Goal: Task Accomplishment & Management: Manage account settings

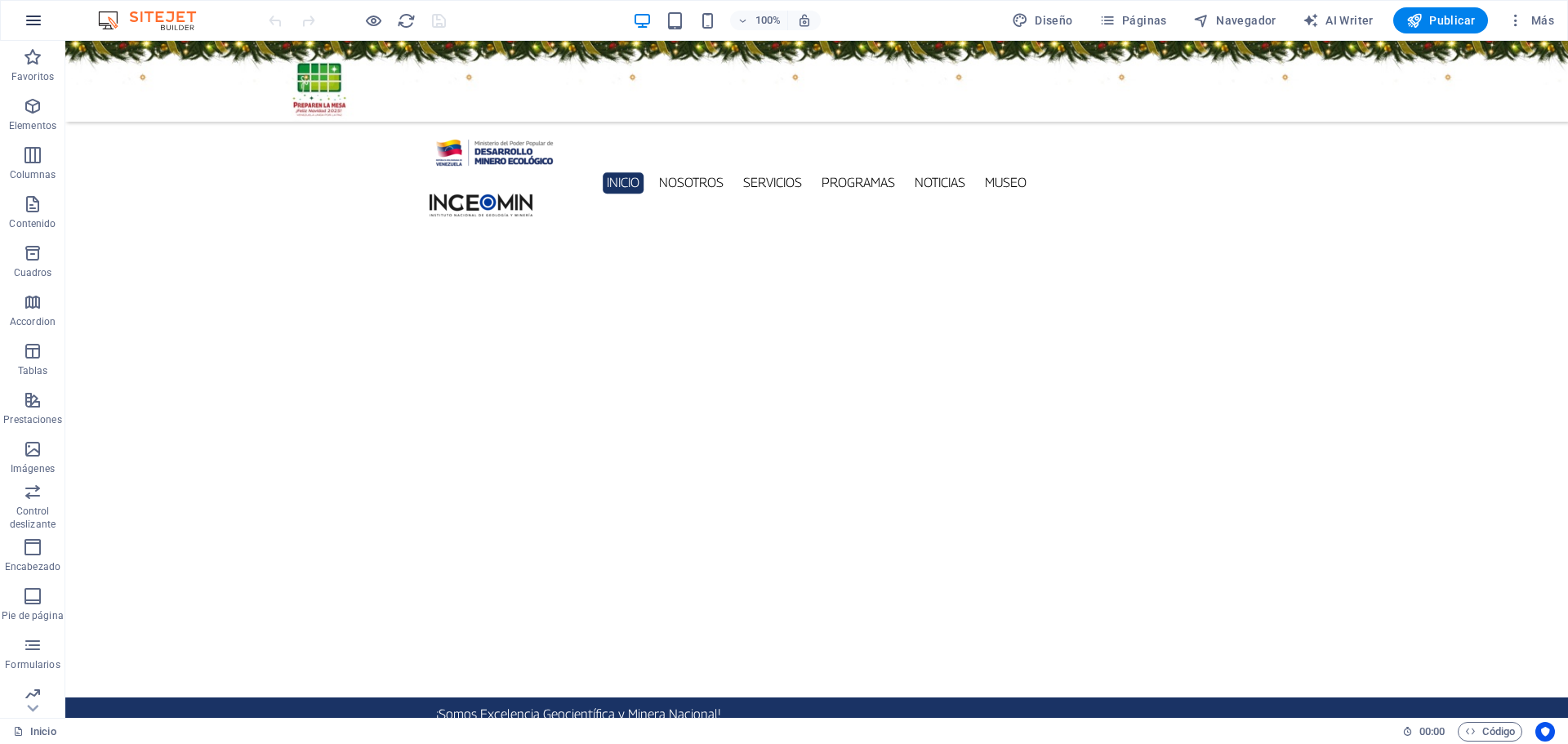
click at [39, 29] on icon "button" at bounding box center [33, 20] width 19 height 19
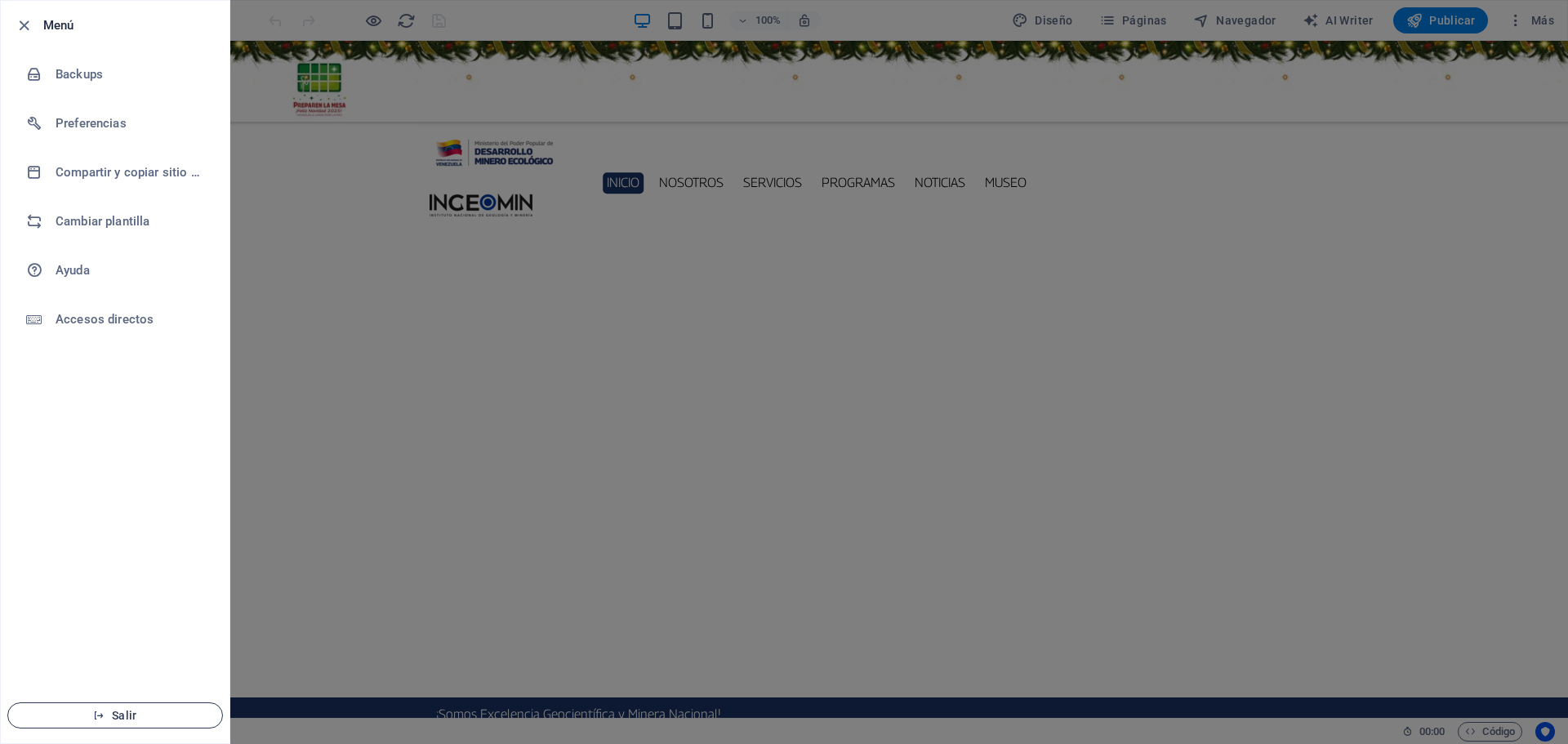
click at [117, 716] on span "Salir" at bounding box center [115, 715] width 188 height 13
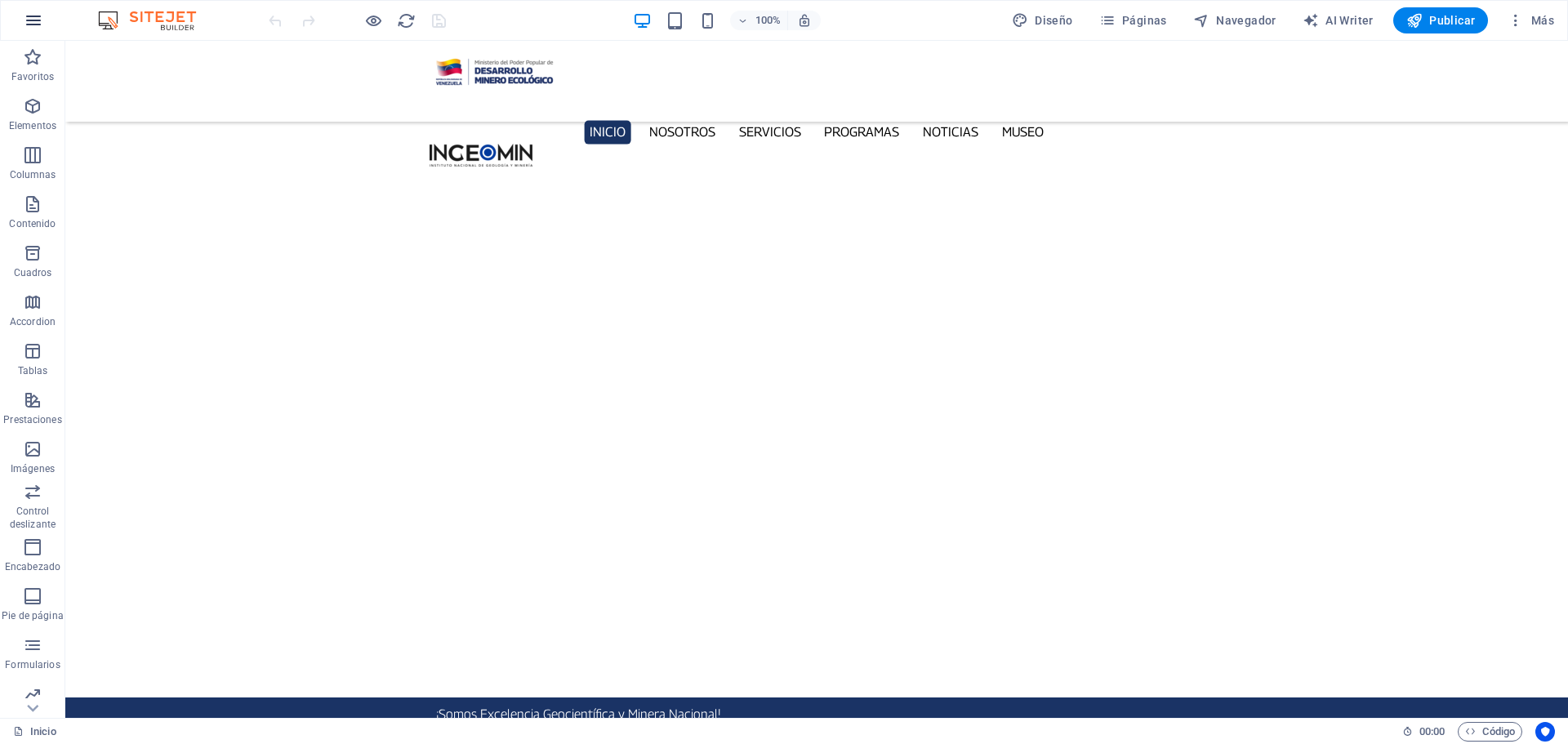
click at [39, 8] on button "button" at bounding box center [33, 20] width 39 height 39
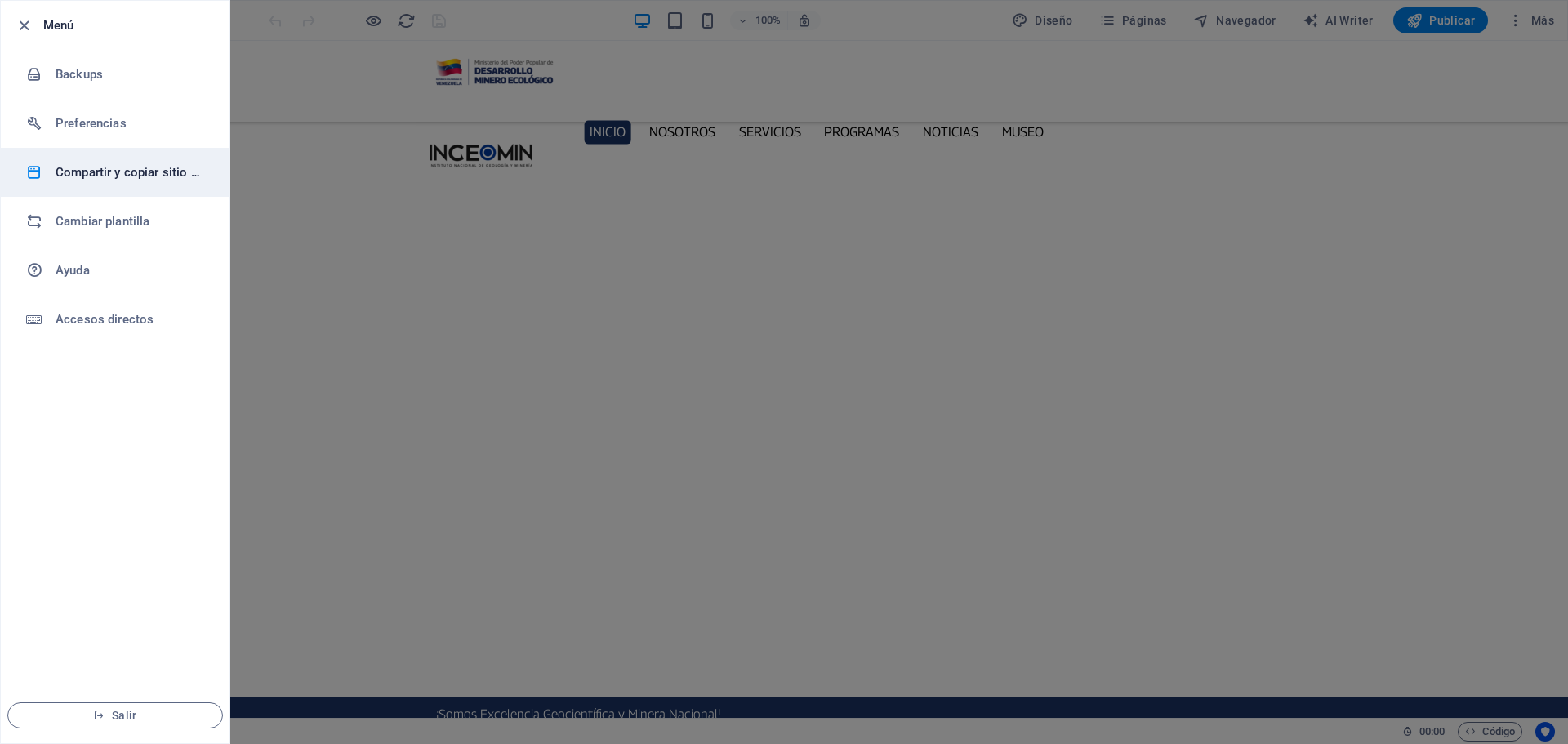
click at [141, 174] on h6 "Compartir y copiar sitio web" at bounding box center [131, 172] width 151 height 19
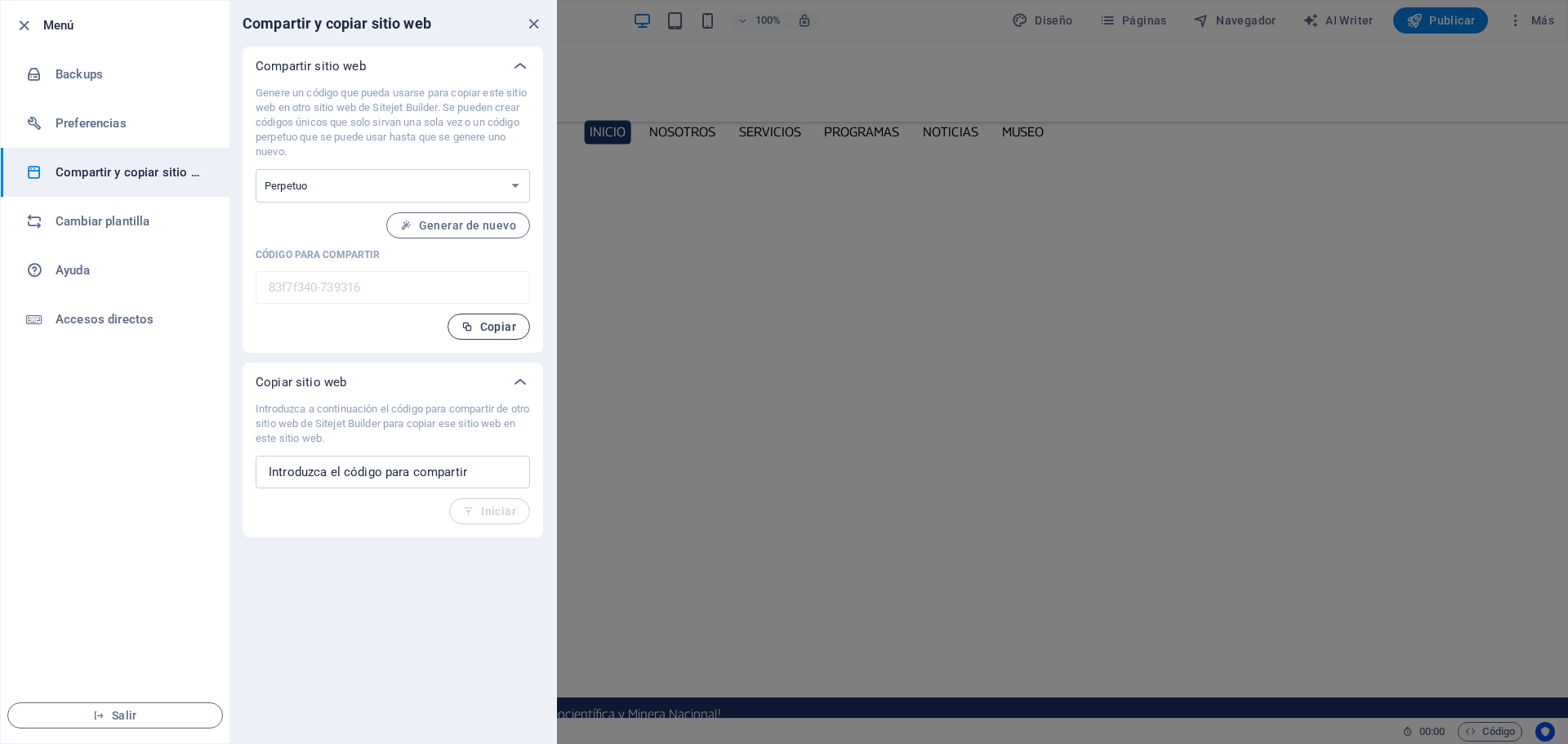
click at [477, 321] on span "Copiar" at bounding box center [488, 326] width 54 height 13
click at [499, 334] on button "Copiar" at bounding box center [488, 326] width 82 height 26
click at [531, 23] on icon "close" at bounding box center [533, 23] width 18 height 18
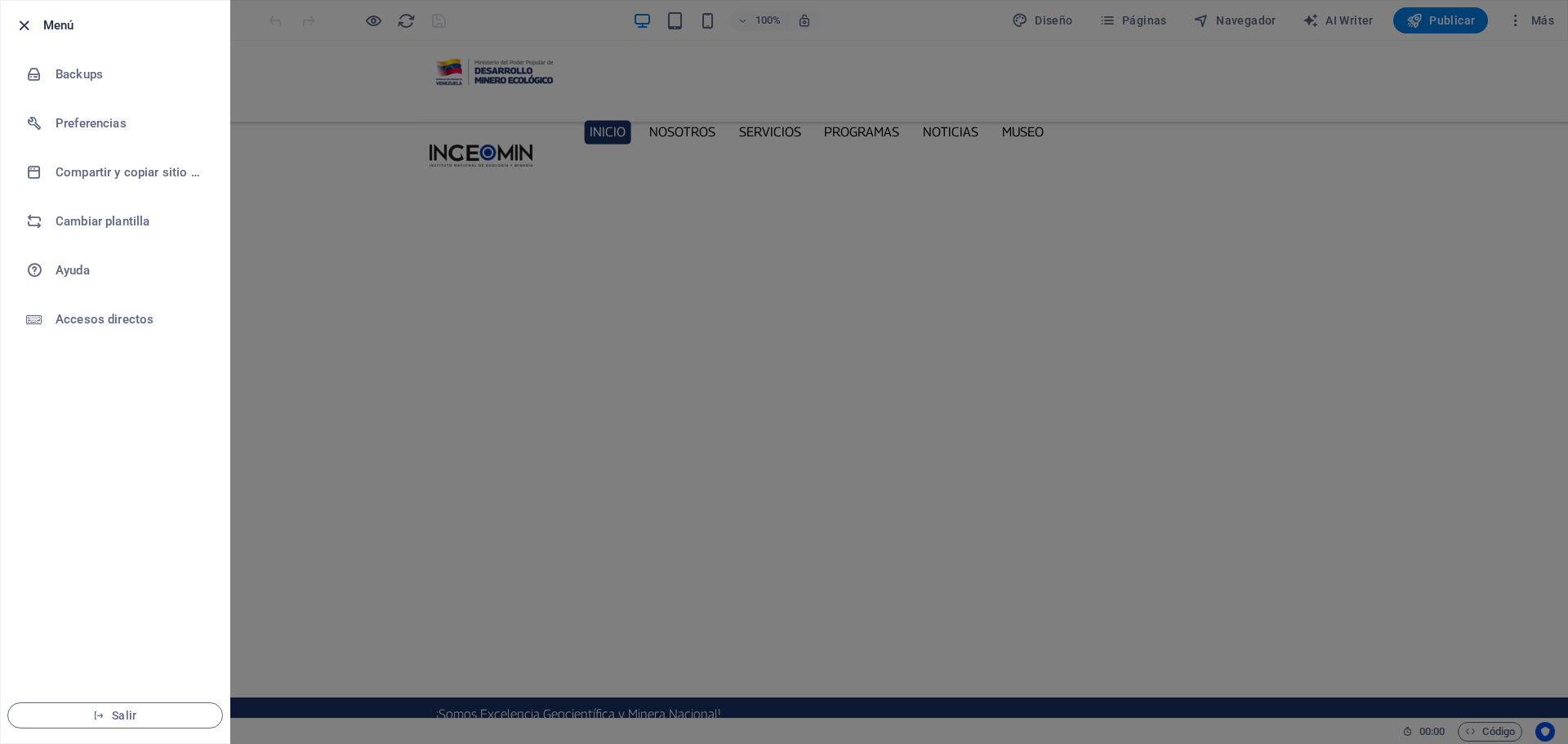
click at [24, 25] on icon "button" at bounding box center [23, 25] width 18 height 18
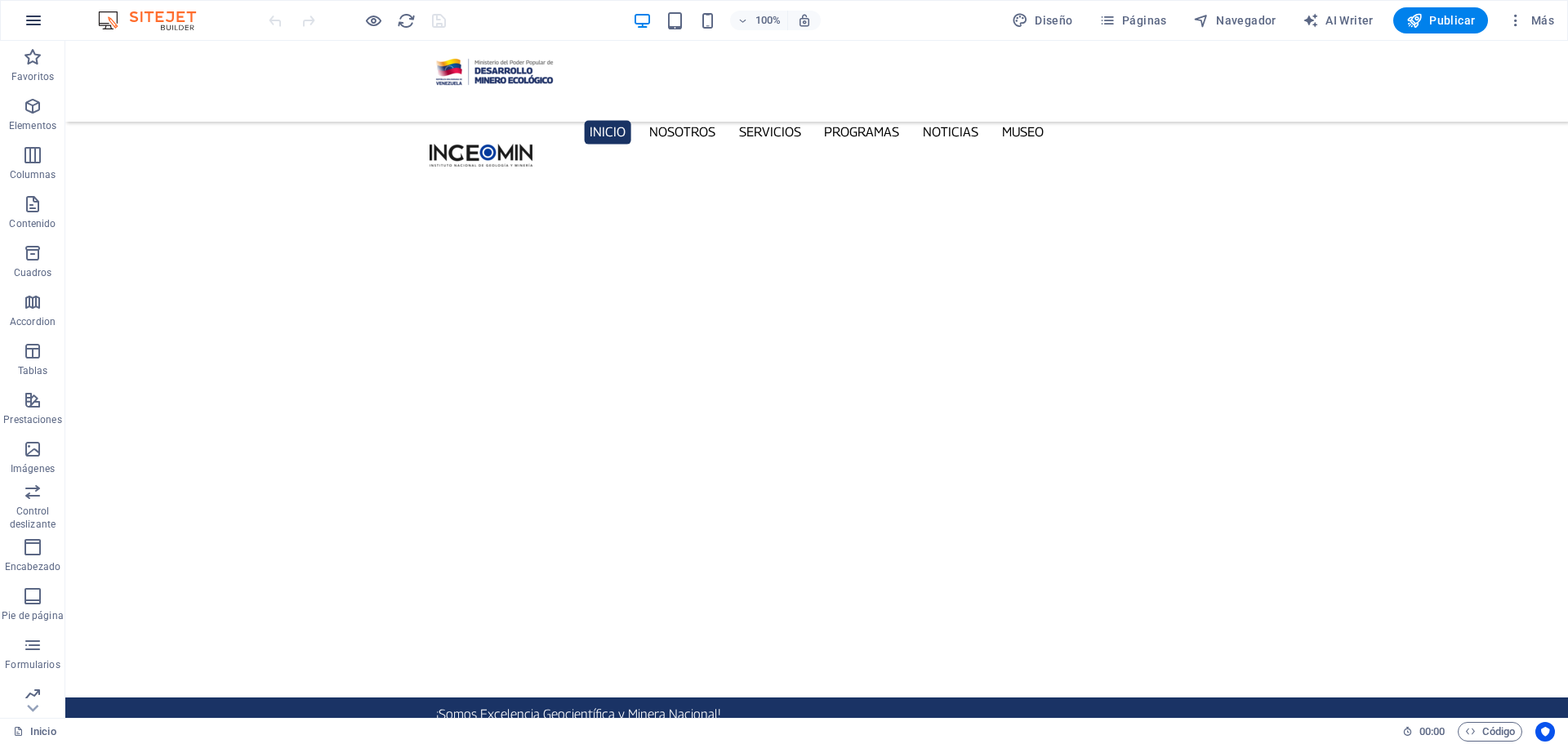
click at [39, 20] on icon "button" at bounding box center [33, 20] width 19 height 19
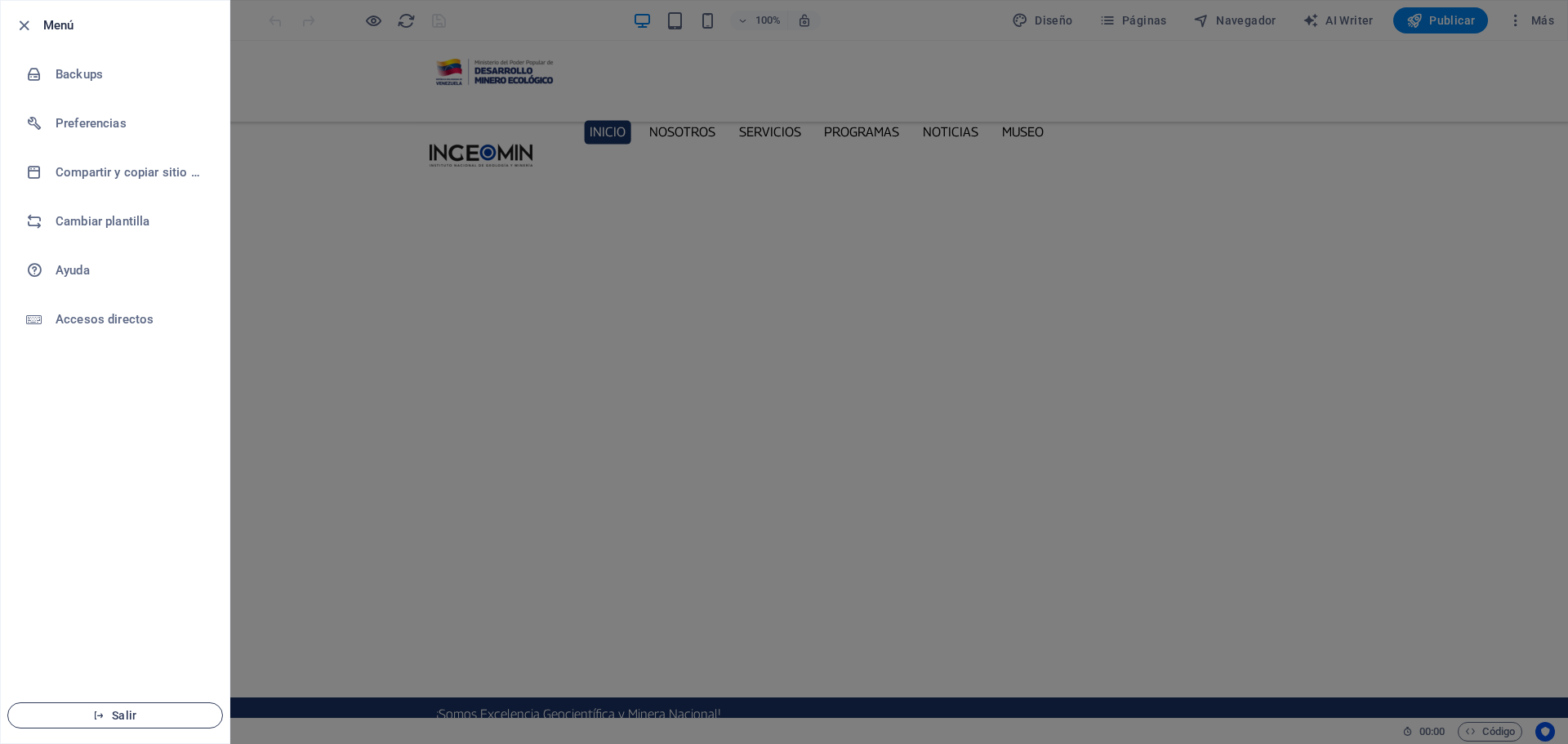
click at [134, 716] on span "Salir" at bounding box center [115, 715] width 188 height 13
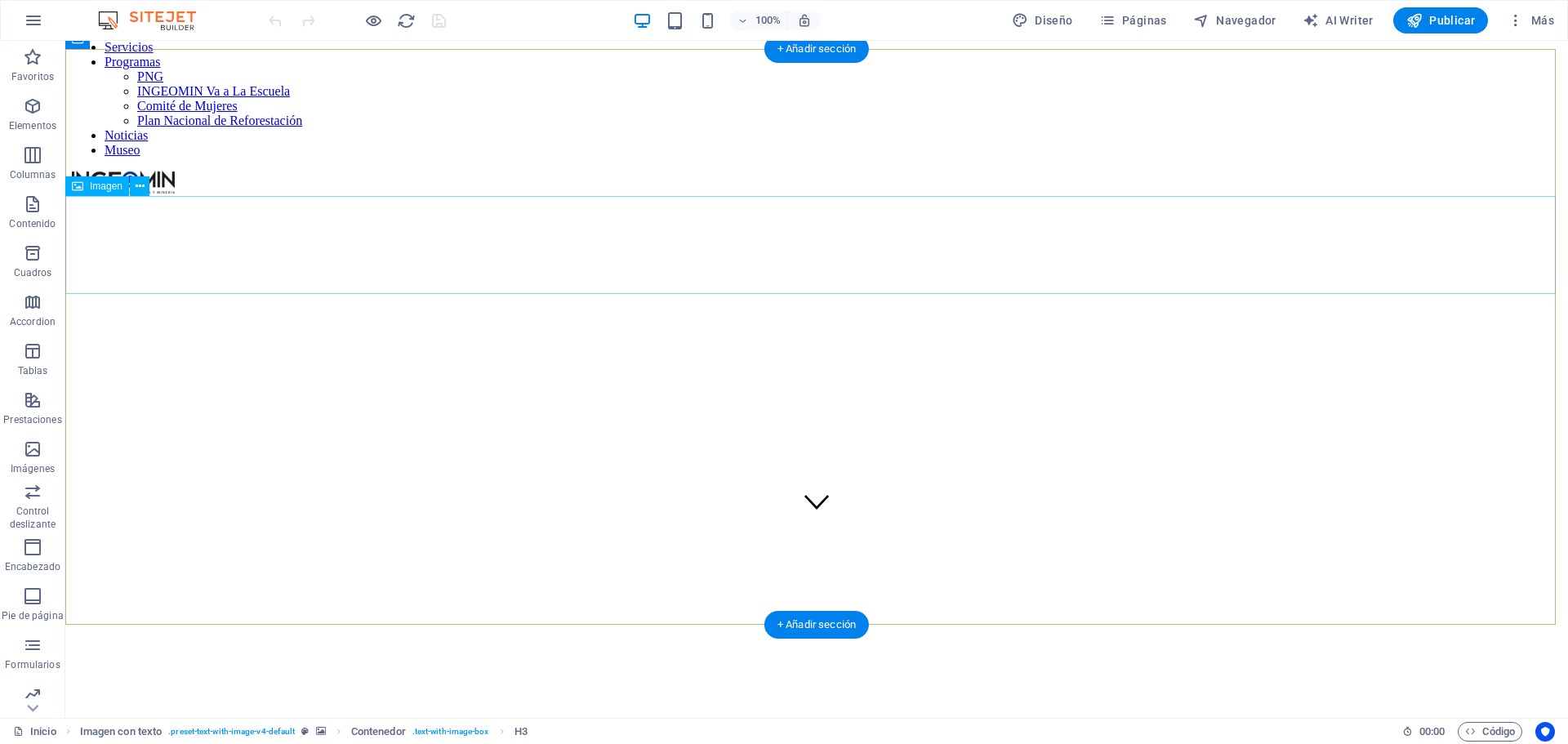
scroll to position [29, 0]
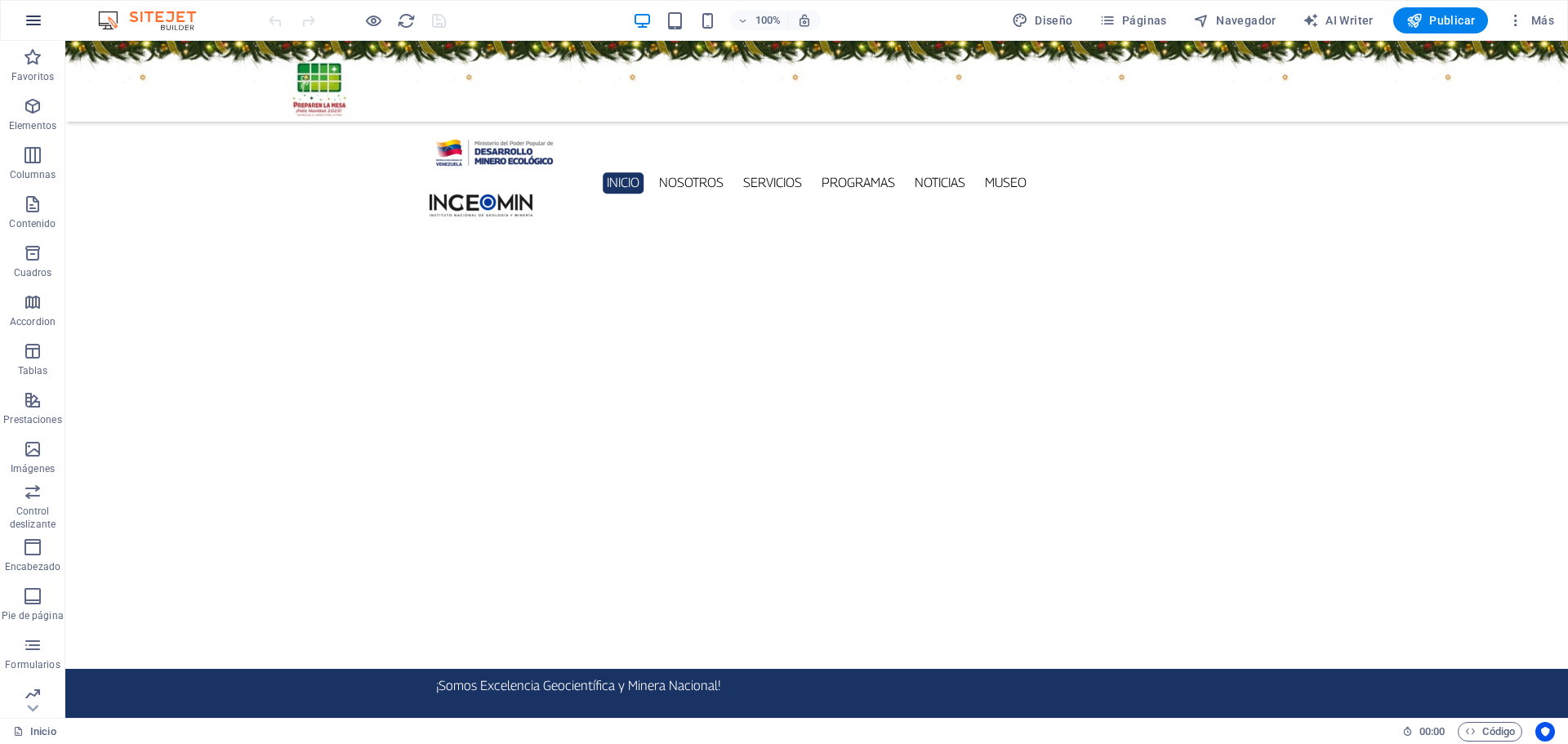
click at [35, 16] on icon "button" at bounding box center [33, 20] width 19 height 19
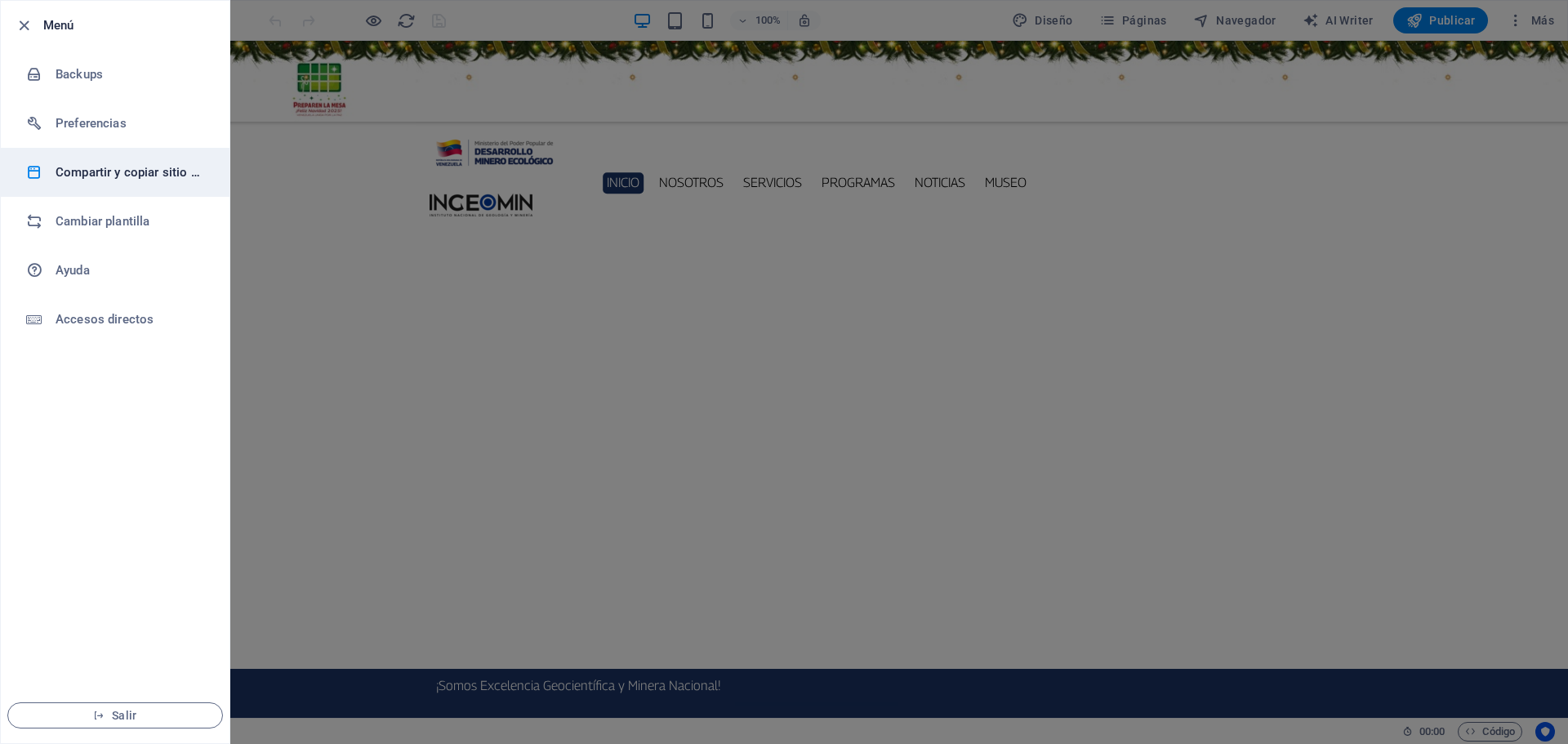
click at [148, 176] on h6 "Compartir y copiar sitio web" at bounding box center [131, 172] width 151 height 19
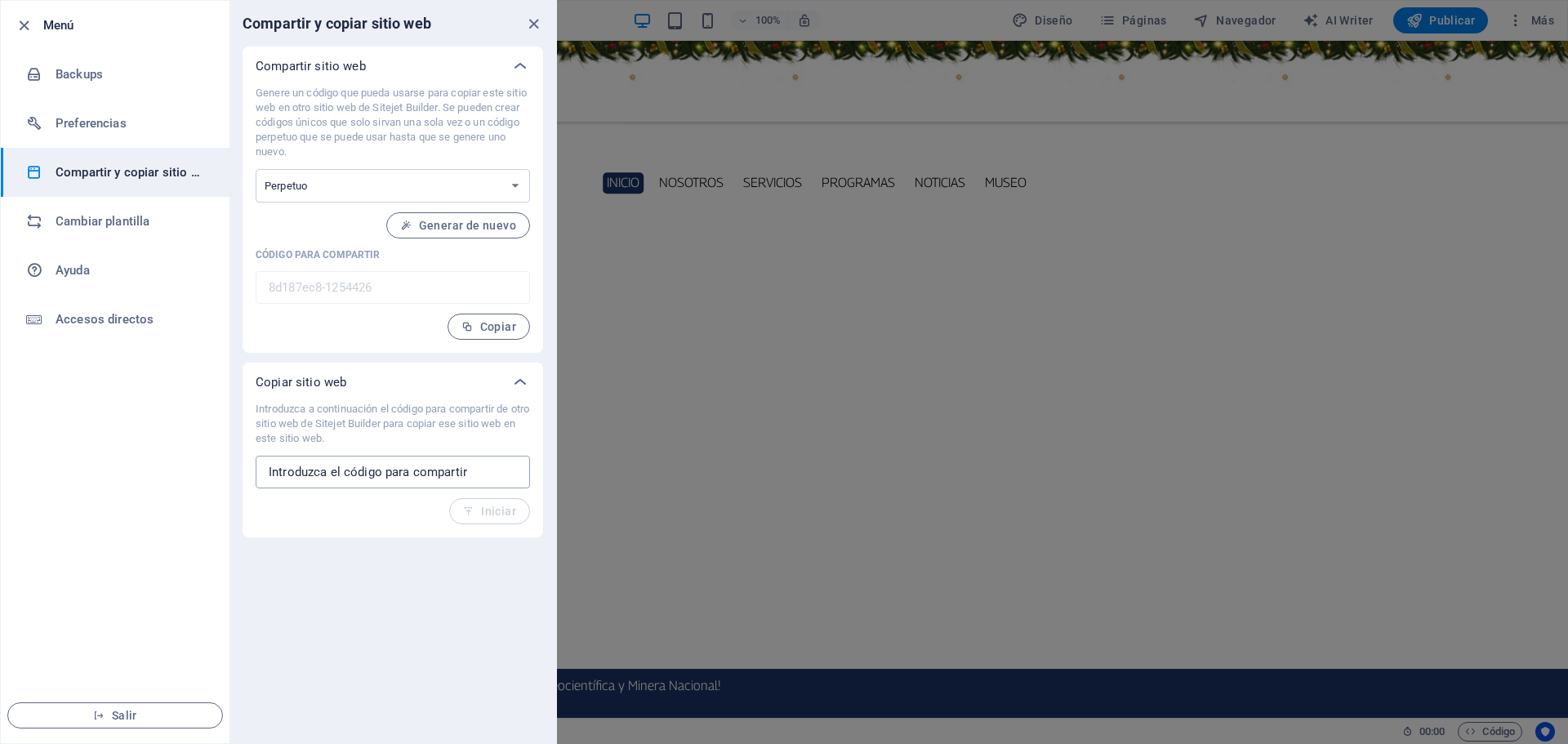
click at [313, 471] on input "text" at bounding box center [392, 472] width 274 height 33
paste input "83f7f340-739316"
type input "83f7f340-739316"
click at [513, 515] on span "Iniciar" at bounding box center [489, 511] width 53 height 13
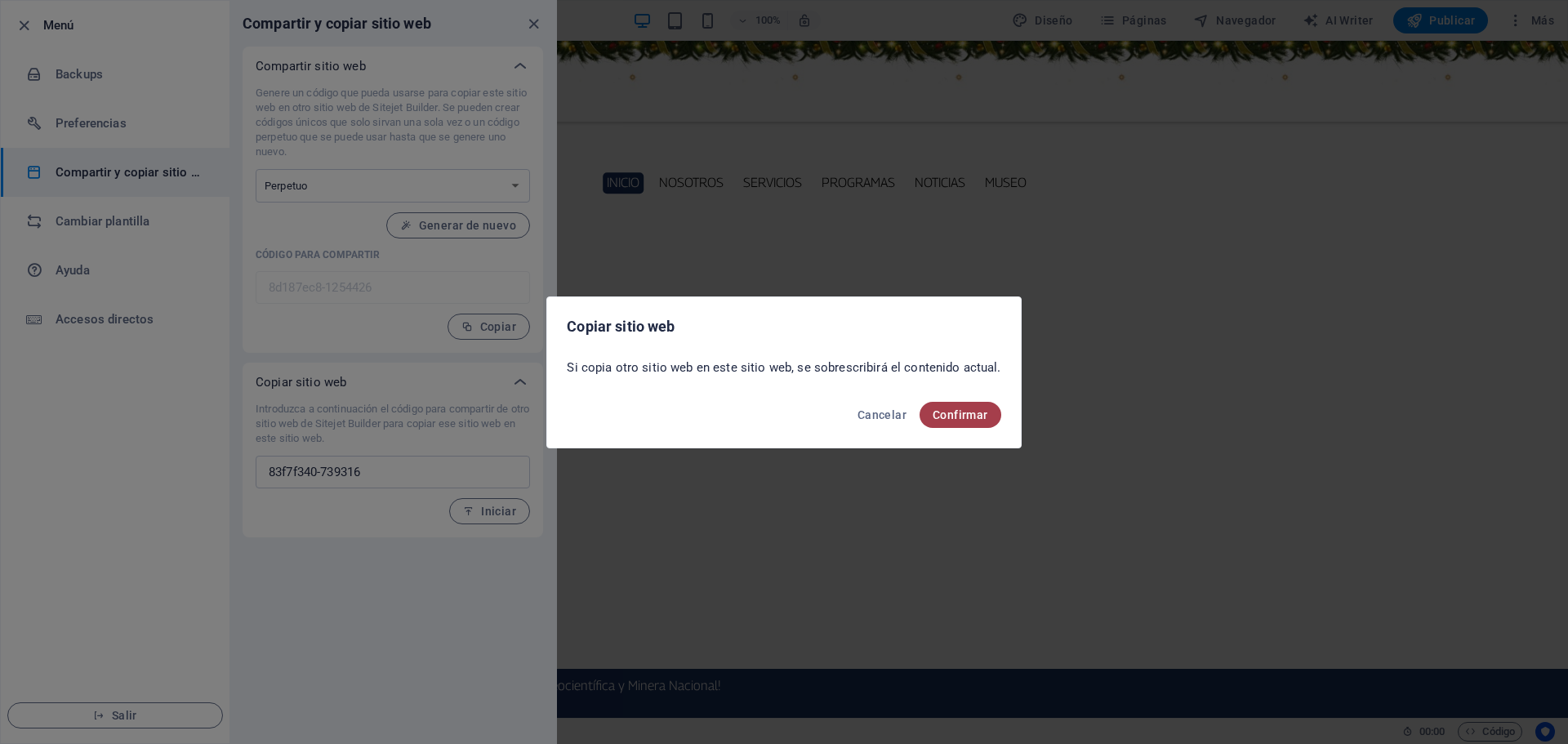
click at [956, 409] on button "Confirmar" at bounding box center [960, 415] width 81 height 26
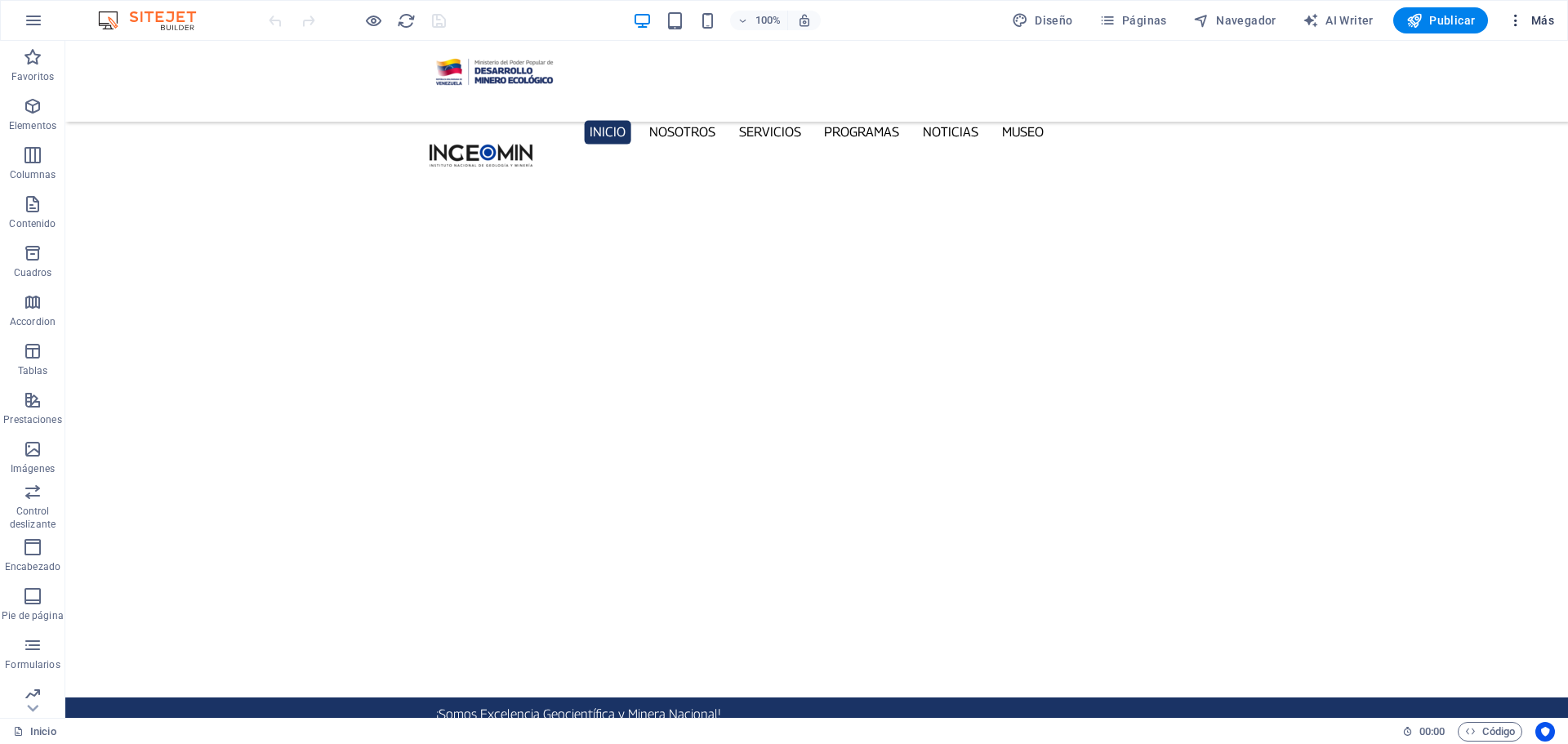
click at [1537, 14] on span "Más" at bounding box center [1531, 20] width 47 height 16
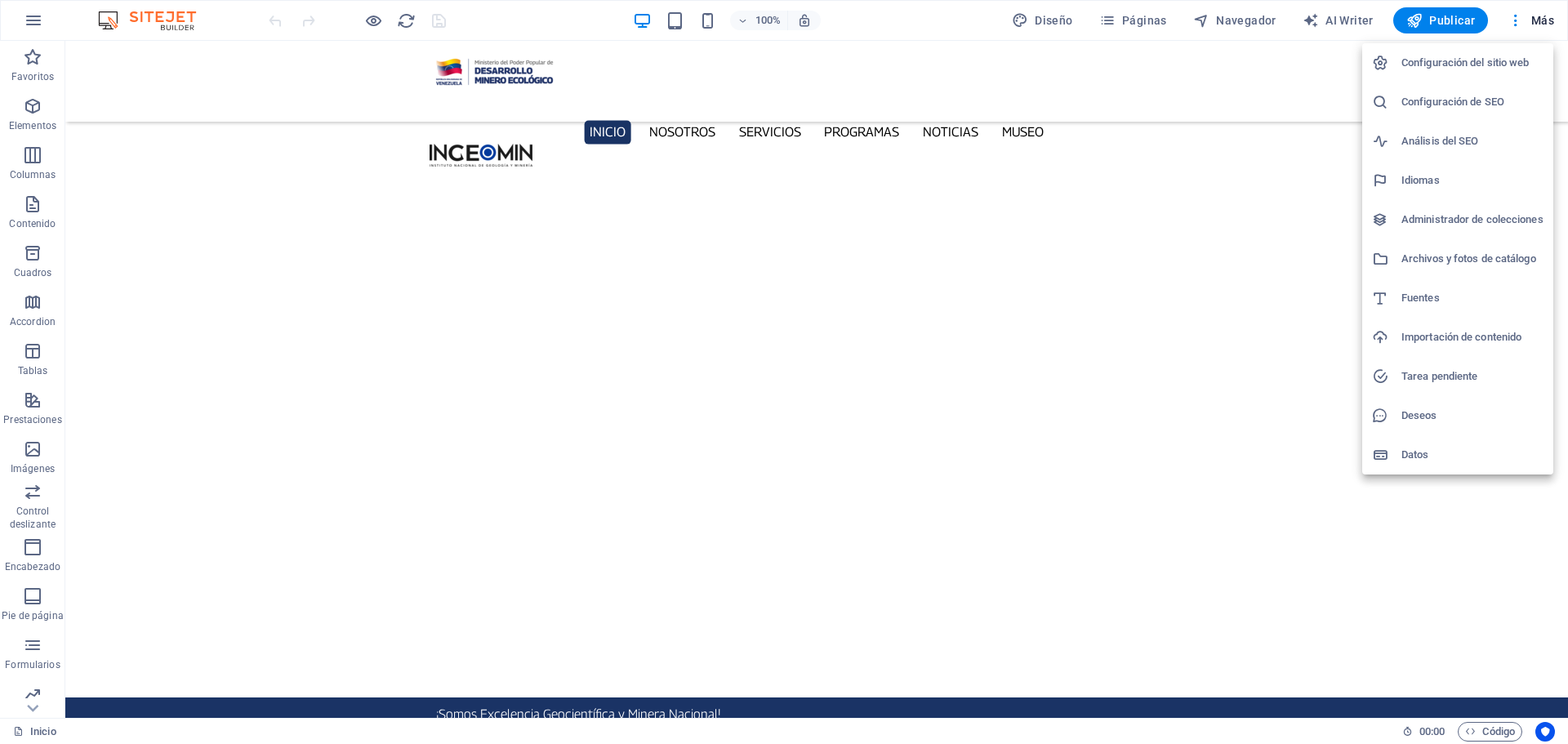
click at [1460, 100] on h6 "Configuración de SEO" at bounding box center [1472, 102] width 142 height 19
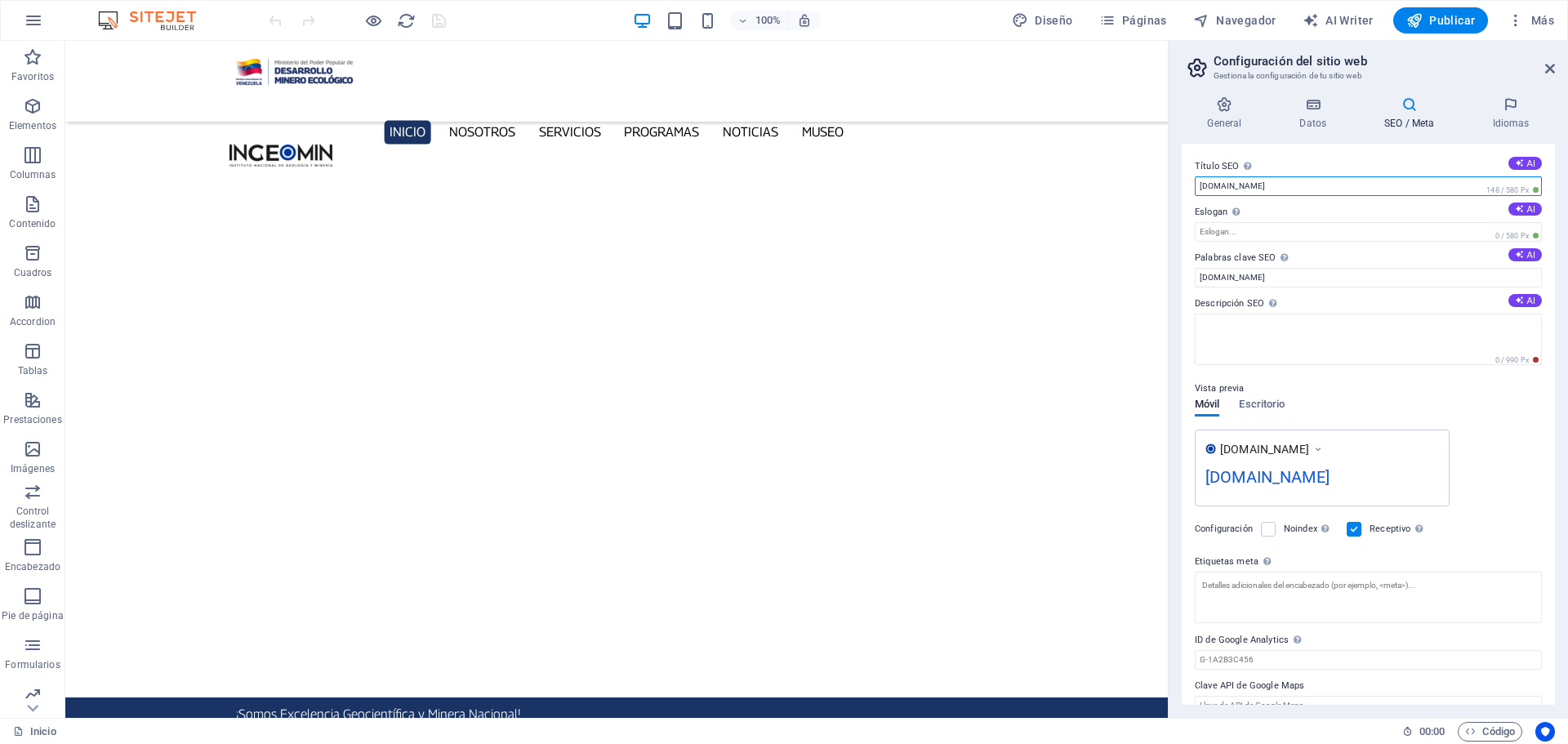
click at [1302, 193] on input "[DOMAIN_NAME]" at bounding box center [1368, 186] width 347 height 19
type input "ingeomin.net"
click at [1275, 271] on input "ingeomin.com.ve" at bounding box center [1368, 277] width 347 height 19
type input "ingeomin.net"
click at [1319, 105] on icon at bounding box center [1313, 104] width 78 height 16
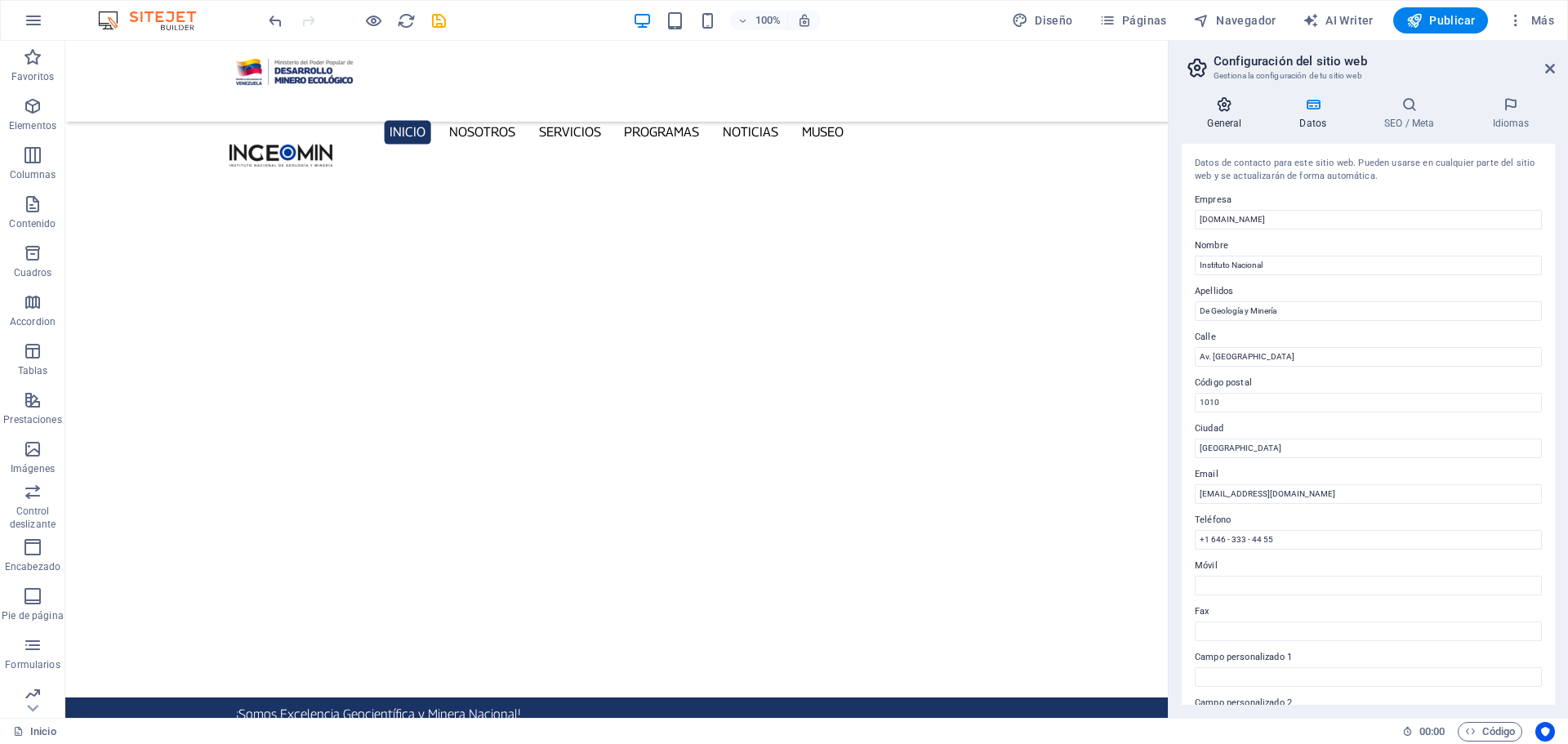
click at [1213, 105] on icon at bounding box center [1225, 104] width 86 height 16
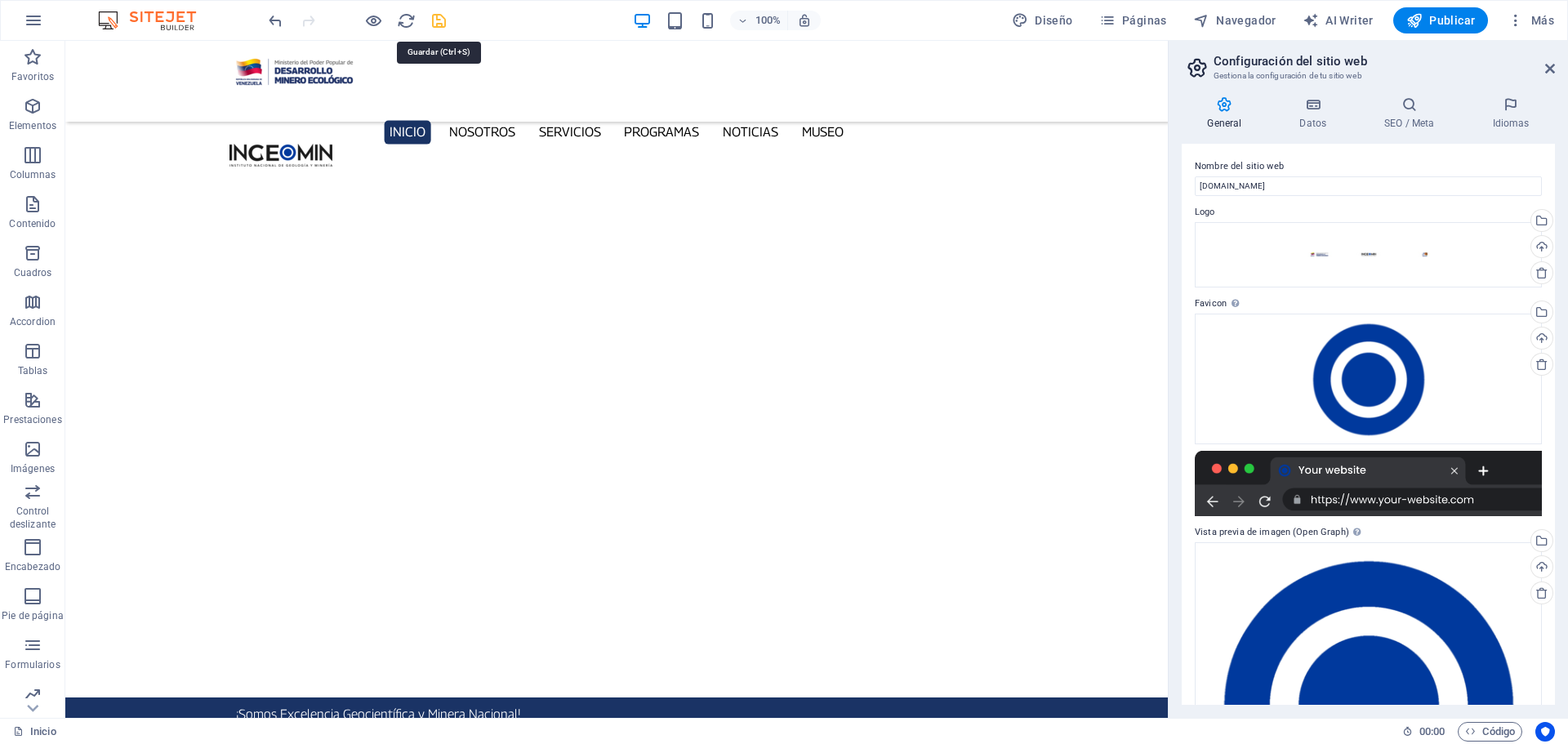
click at [435, 23] on icon "save" at bounding box center [438, 20] width 18 height 18
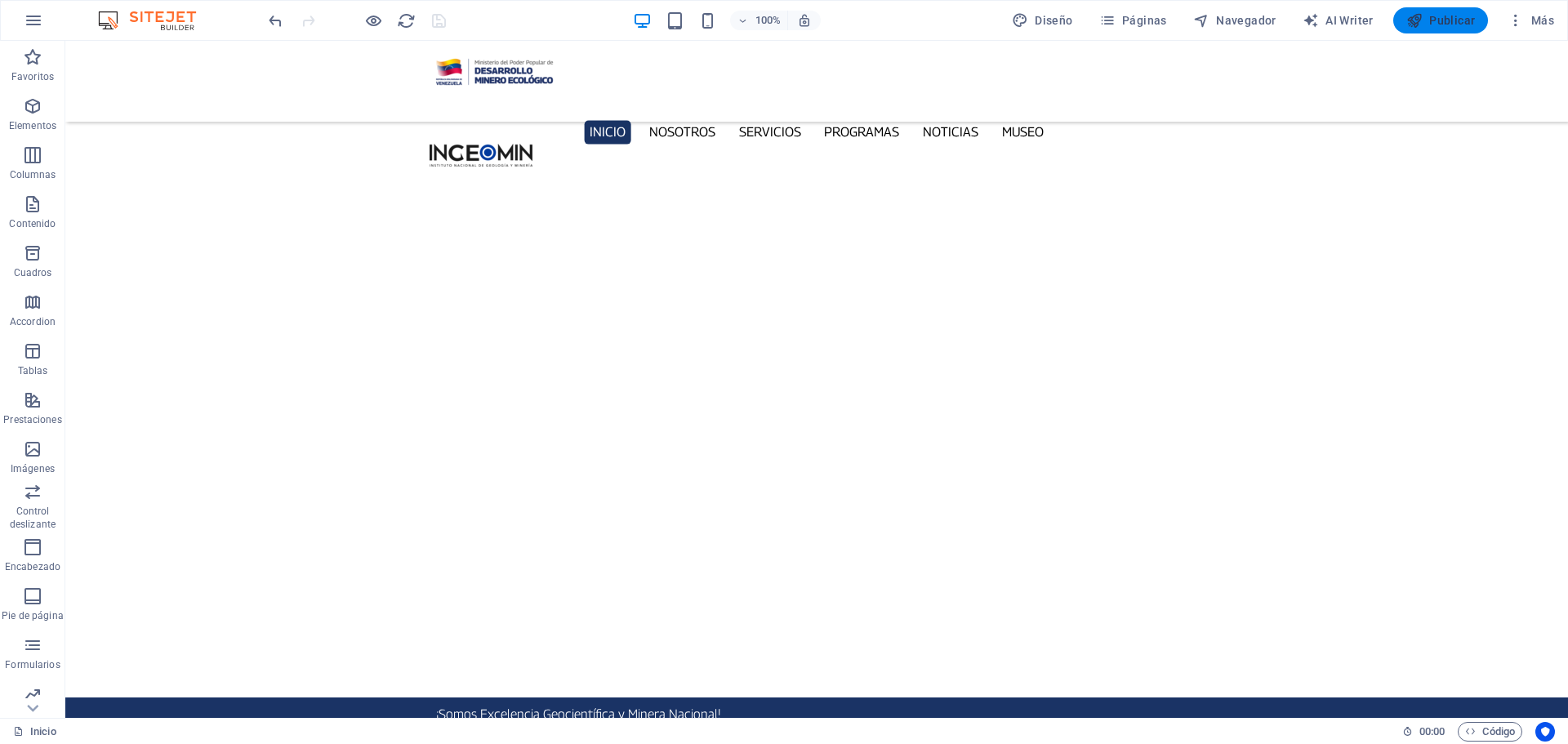
click at [1439, 32] on button "Publicar" at bounding box center [1441, 20] width 96 height 26
